Goal: Browse casually: Explore the website without a specific task or goal

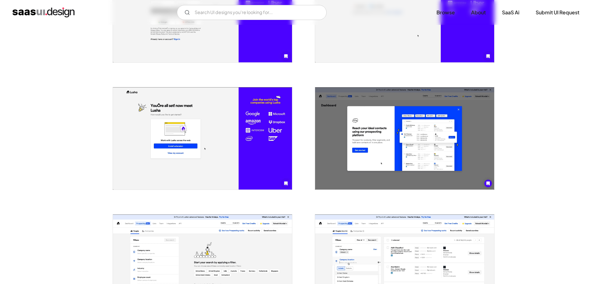
scroll to position [281, 0]
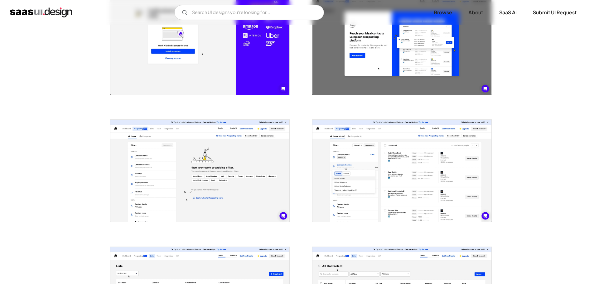
click at [182, 135] on img "open lightbox" at bounding box center [199, 171] width 179 height 102
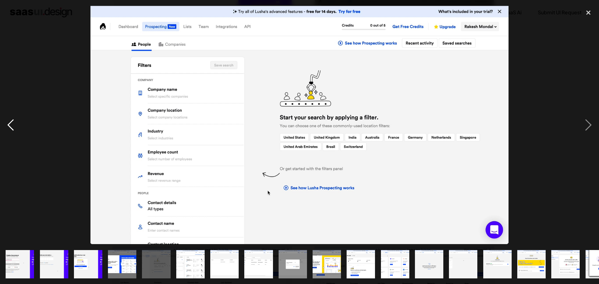
click at [3, 119] on div "previous image" at bounding box center [10, 125] width 21 height 239
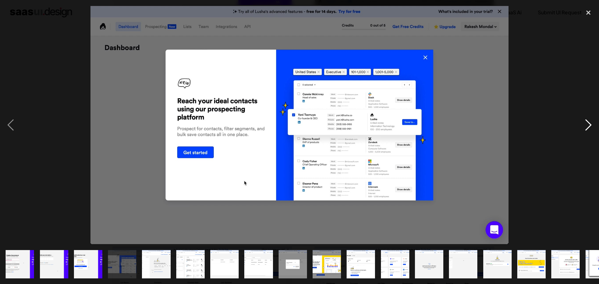
click at [581, 125] on div "next image" at bounding box center [588, 125] width 21 height 239
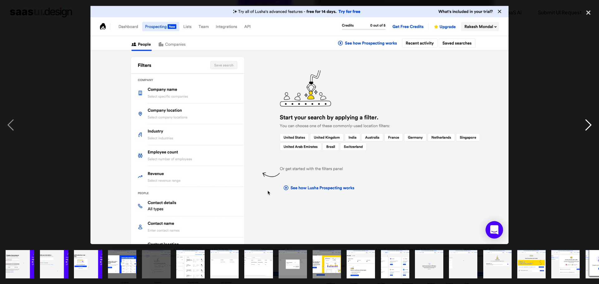
click at [581, 125] on div "next image" at bounding box center [588, 125] width 21 height 239
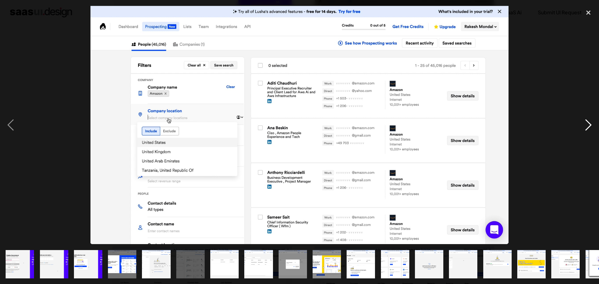
click at [580, 125] on div "next image" at bounding box center [588, 125] width 21 height 239
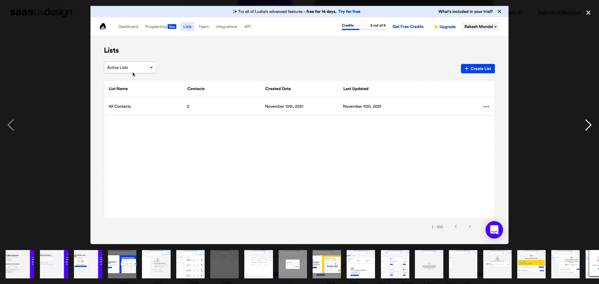
click at [580, 125] on div "next image" at bounding box center [588, 125] width 21 height 239
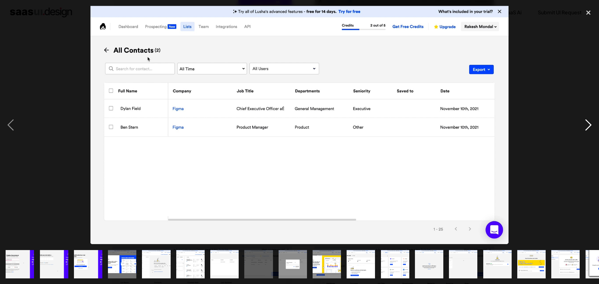
click at [580, 125] on div "next image" at bounding box center [588, 125] width 21 height 239
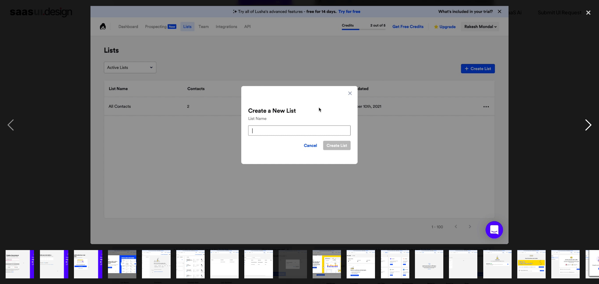
click at [580, 125] on div "next image" at bounding box center [588, 125] width 21 height 239
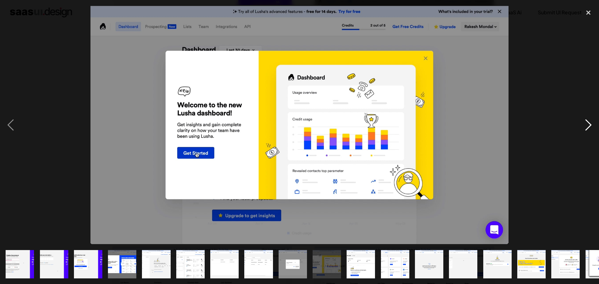
click at [580, 125] on div "next image" at bounding box center [588, 125] width 21 height 239
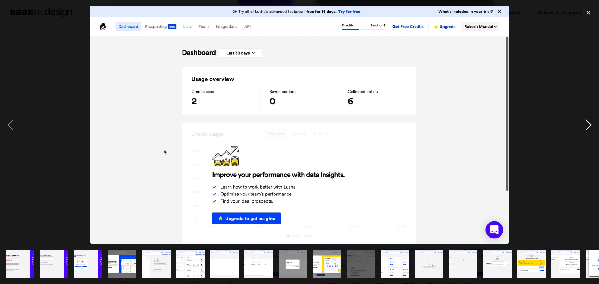
click at [580, 125] on div "next image" at bounding box center [588, 125] width 21 height 239
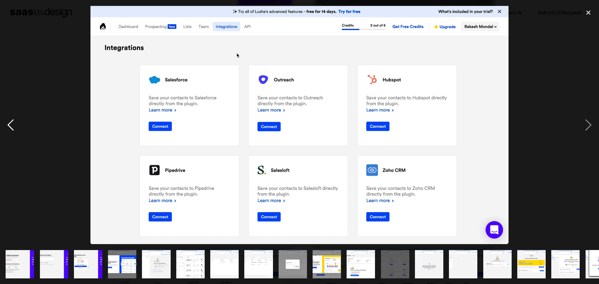
click at [3, 118] on div "previous image" at bounding box center [10, 125] width 21 height 239
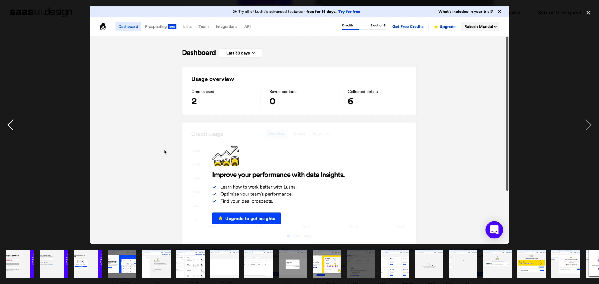
click at [3, 118] on div "previous image" at bounding box center [10, 125] width 21 height 239
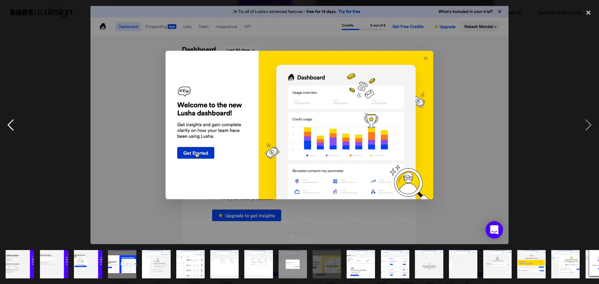
click at [3, 118] on div "previous image" at bounding box center [10, 125] width 21 height 239
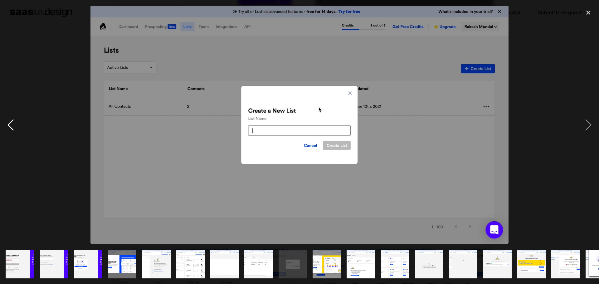
click at [3, 118] on div "previous image" at bounding box center [10, 125] width 21 height 239
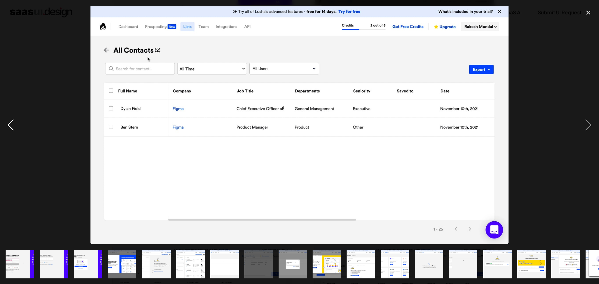
click at [3, 118] on div "previous image" at bounding box center [10, 125] width 21 height 239
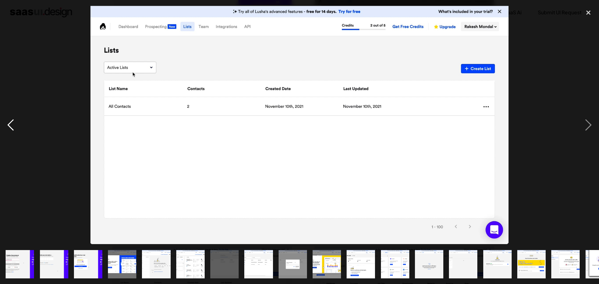
click at [3, 118] on div "previous image" at bounding box center [10, 125] width 21 height 239
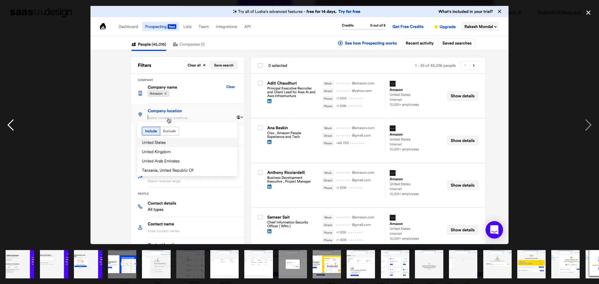
click at [3, 118] on div "previous image" at bounding box center [10, 125] width 21 height 239
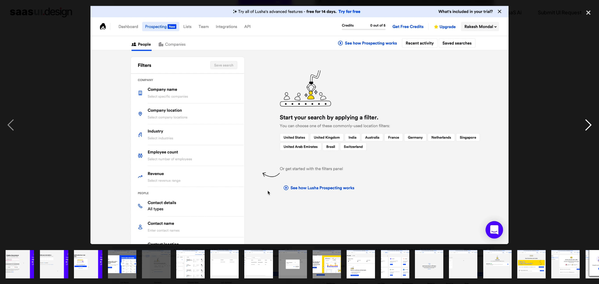
click at [581, 131] on div "next image" at bounding box center [588, 125] width 21 height 239
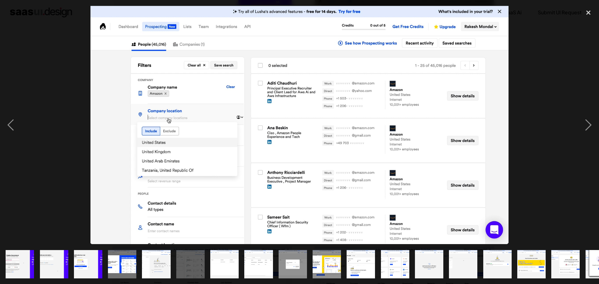
click at [26, 263] on img "show item 1 of 21" at bounding box center [20, 264] width 50 height 28
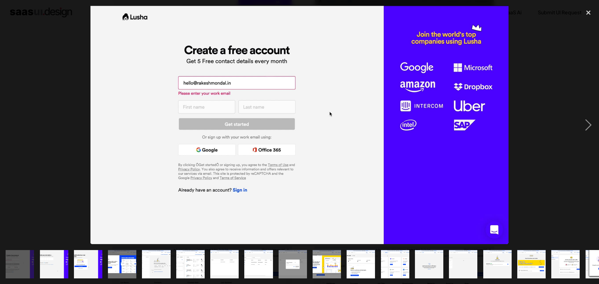
click at [15, 264] on img "show item 1 of 21" at bounding box center [20, 264] width 50 height 28
click at [47, 262] on img "show item 2 of 21" at bounding box center [54, 264] width 50 height 28
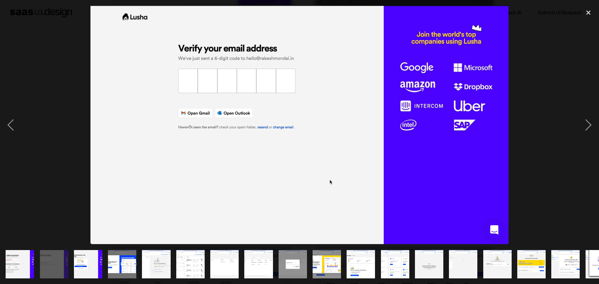
click at [80, 256] on img "show item 3 of 21" at bounding box center [88, 264] width 50 height 28
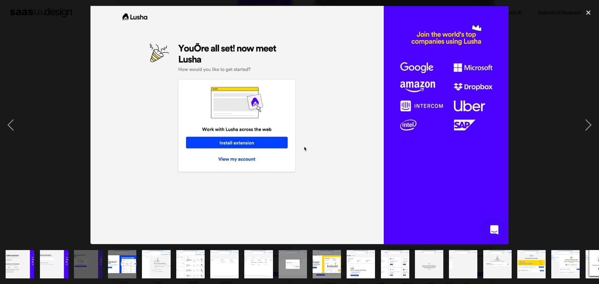
click at [112, 259] on img "show item 4 of 21" at bounding box center [122, 264] width 50 height 28
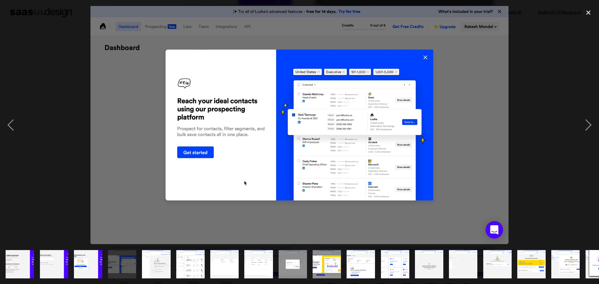
click at [147, 261] on img "show item 5 of 21" at bounding box center [156, 264] width 50 height 28
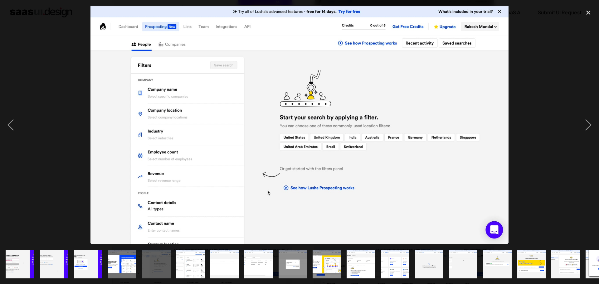
click at [186, 256] on img "show item 6 of 21" at bounding box center [191, 264] width 50 height 28
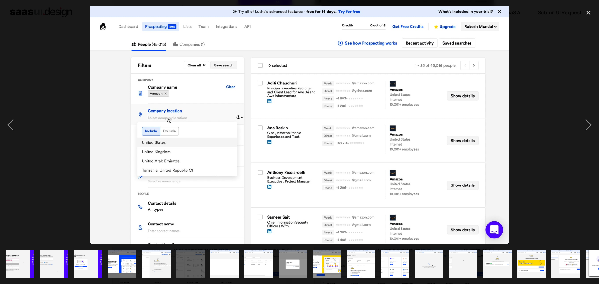
click at [206, 255] on div "show item 6 of 21" at bounding box center [190, 264] width 34 height 40
click at [211, 254] on img "show item 7 of 21" at bounding box center [225, 264] width 50 height 28
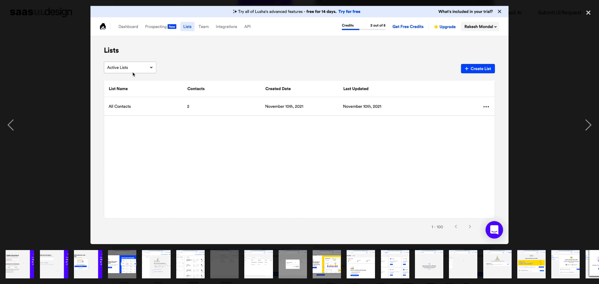
click at [265, 259] on img "show item 8 of 21" at bounding box center [259, 264] width 50 height 28
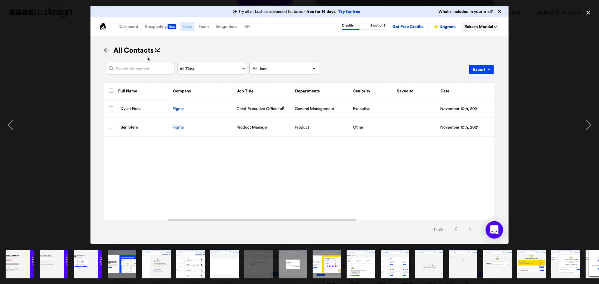
click at [291, 260] on img "show item 9 of 21" at bounding box center [293, 264] width 50 height 28
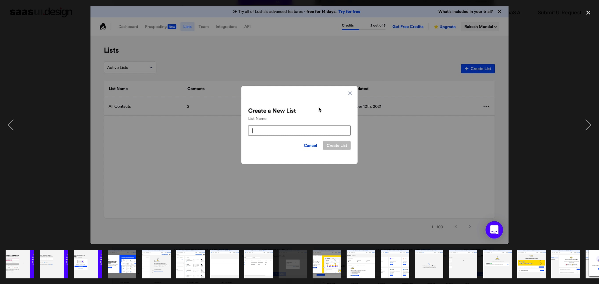
click at [324, 259] on img "show item 10 of 21" at bounding box center [327, 264] width 50 height 28
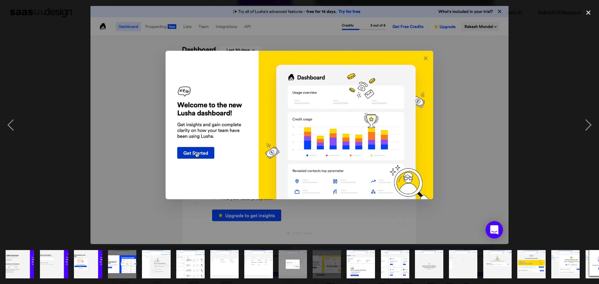
click at [371, 262] on img "show item 11 of 21" at bounding box center [361, 264] width 50 height 28
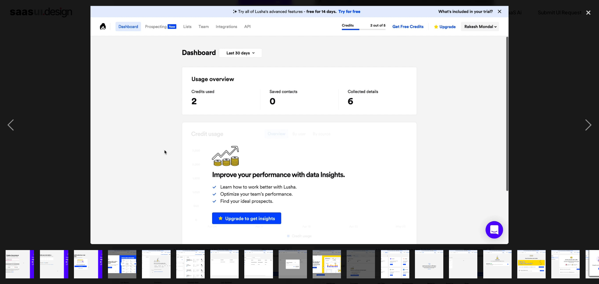
click at [394, 259] on img "show item 12 of 21" at bounding box center [395, 264] width 50 height 28
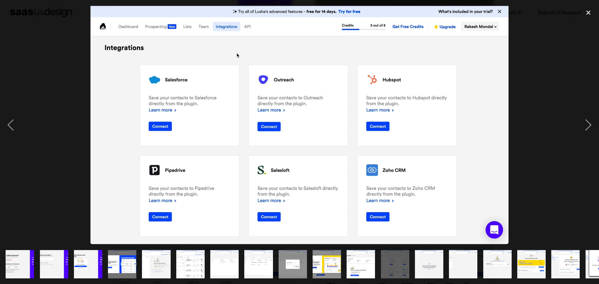
click at [425, 257] on img "show item 13 of 21" at bounding box center [429, 264] width 50 height 28
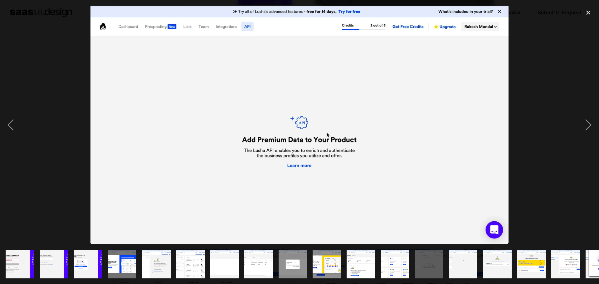
click at [455, 260] on img "show item 14 of 21" at bounding box center [463, 264] width 50 height 28
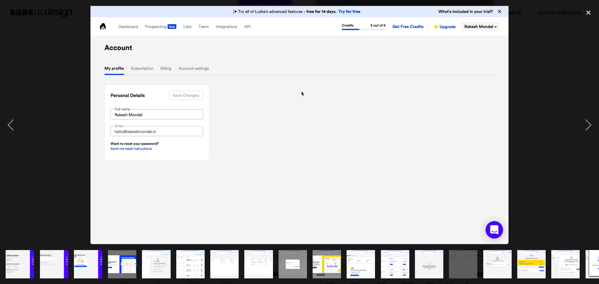
click at [472, 259] on img "show item 14 of 21" at bounding box center [463, 264] width 50 height 28
click at [481, 257] on div "show item 15 of 21" at bounding box center [497, 264] width 34 height 40
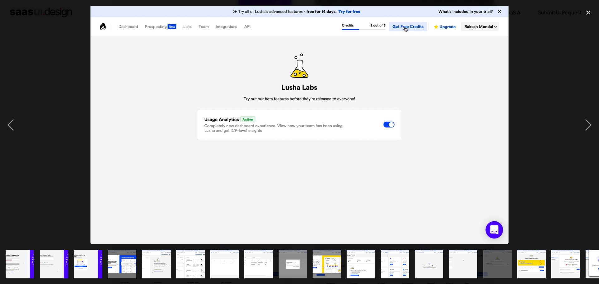
click at [510, 257] on img "show item 15 of 21" at bounding box center [497, 264] width 50 height 28
click at [524, 253] on img "show item 16 of 21" at bounding box center [532, 264] width 50 height 28
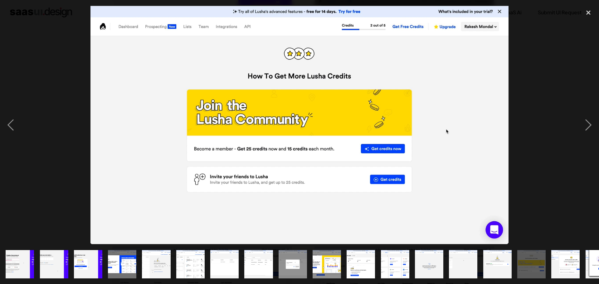
click at [555, 253] on img "show item 17 of 21" at bounding box center [566, 264] width 50 height 28
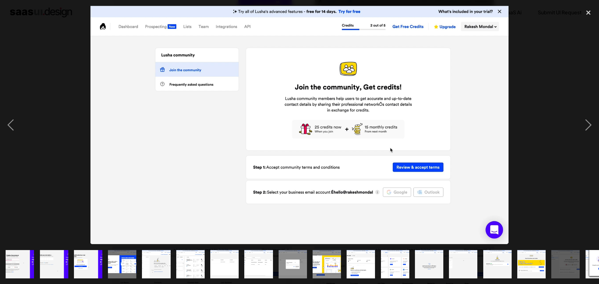
drag, startPoint x: 555, startPoint y: 253, endPoint x: 483, endPoint y: 258, distance: 72.5
click at [485, 258] on div at bounding box center [299, 264] width 599 height 40
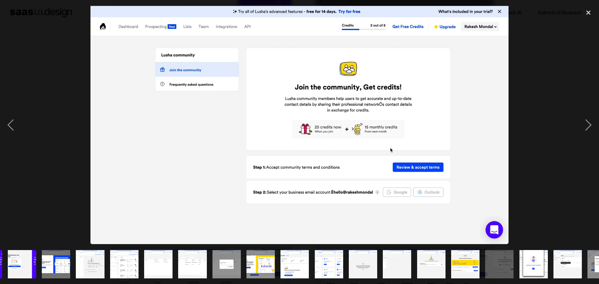
click at [530, 267] on img "show item 18 of 21" at bounding box center [533, 264] width 50 height 28
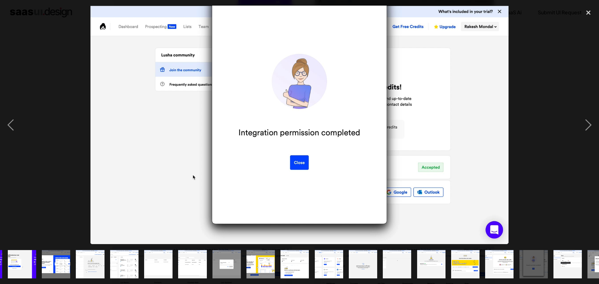
scroll to position [0, 0]
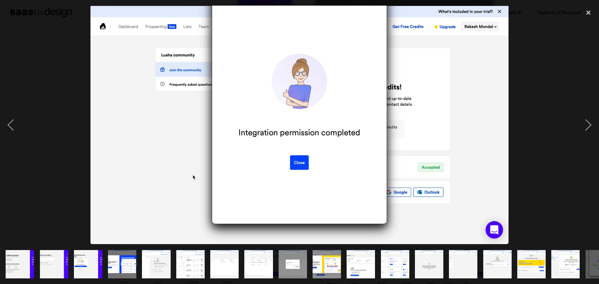
click at [157, 256] on img "show item 5 of 21" at bounding box center [156, 264] width 50 height 28
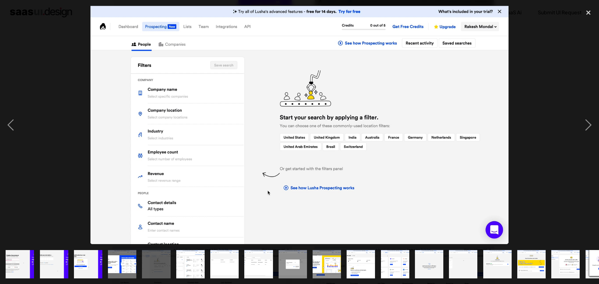
click at [185, 257] on img "show item 6 of 21" at bounding box center [191, 264] width 50 height 28
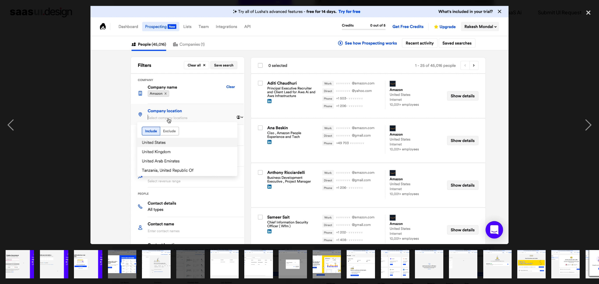
click at [244, 256] on img "show item 8 of 21" at bounding box center [259, 264] width 50 height 28
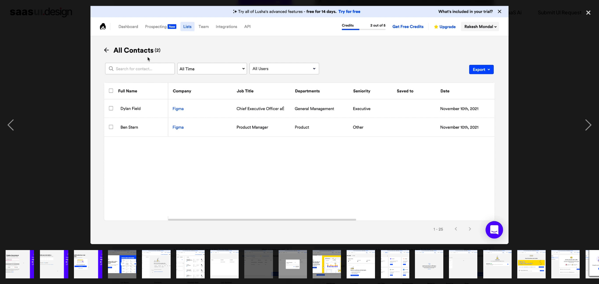
click at [217, 255] on img "show item 7 of 21" at bounding box center [225, 264] width 50 height 28
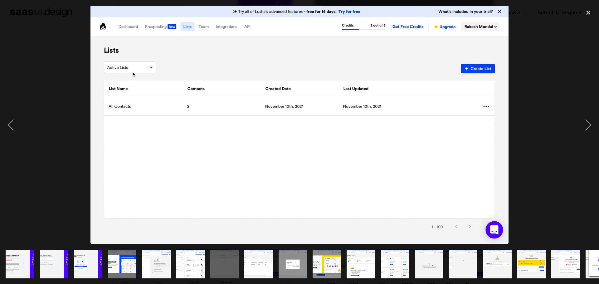
click at [161, 261] on img "show item 5 of 21" at bounding box center [156, 264] width 50 height 28
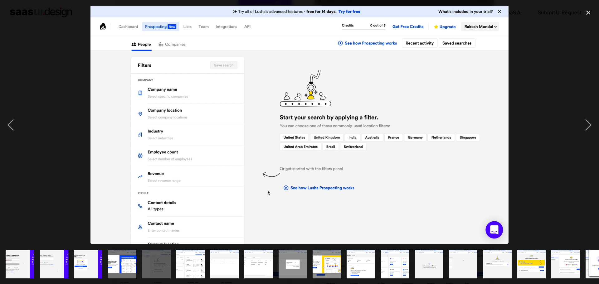
click at [189, 259] on img "show item 6 of 21" at bounding box center [191, 264] width 50 height 28
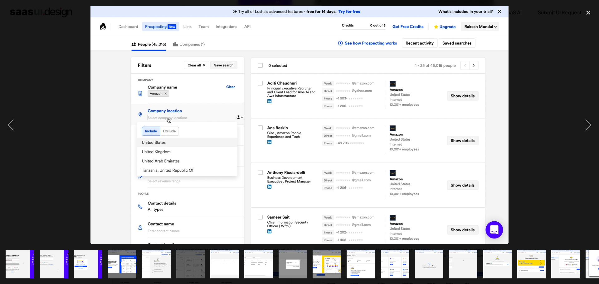
click at [391, 256] on img "show item 12 of 21" at bounding box center [395, 264] width 50 height 28
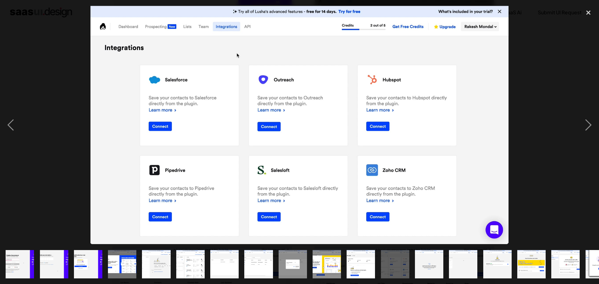
click at [426, 257] on img "show item 13 of 21" at bounding box center [429, 264] width 50 height 28
